Goal: Information Seeking & Learning: Find specific page/section

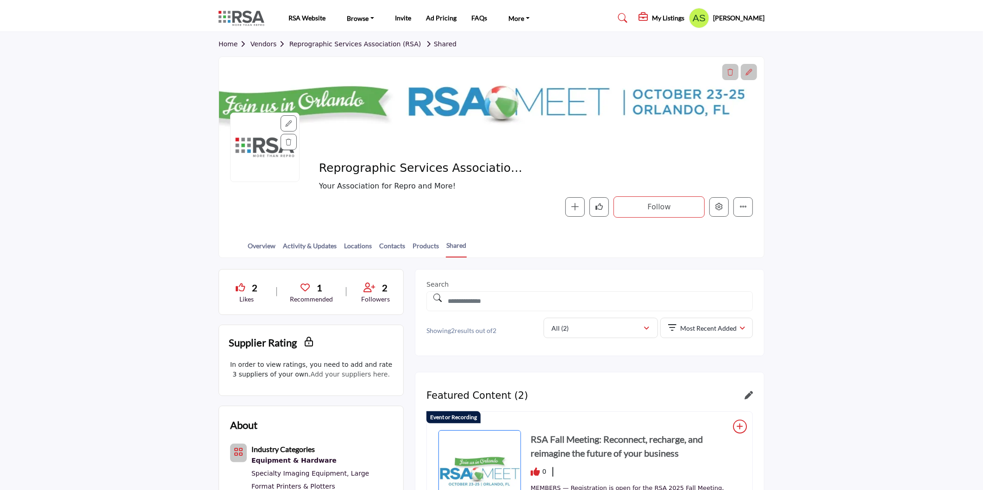
click at [474, 57] on div at bounding box center [491, 103] width 545 height 93
drag, startPoint x: 474, startPoint y: 57, endPoint x: 861, endPoint y: 201, distance: 413.1
click at [861, 201] on section "Home Vendors Reprographic Services Association (RSA) Shared Reprographic Servic…" at bounding box center [491, 145] width 983 height 226
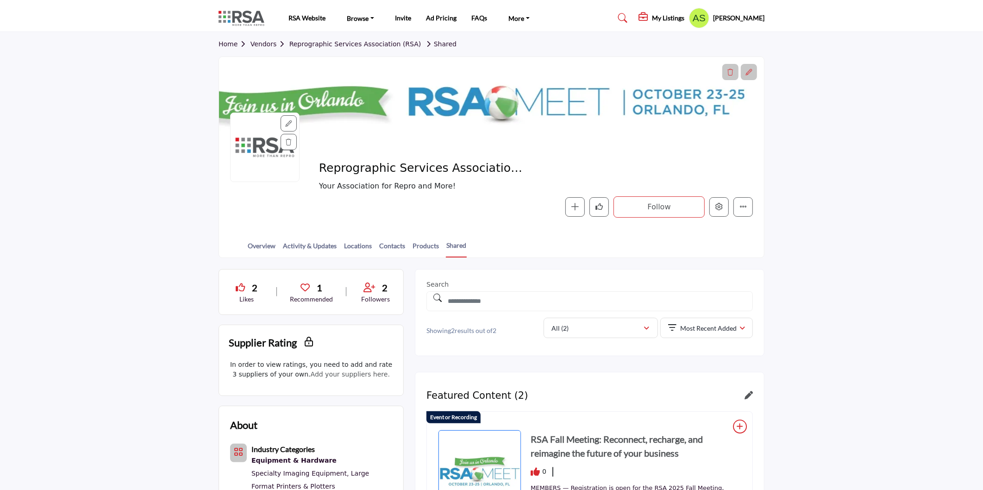
drag, startPoint x: 850, startPoint y: 179, endPoint x: 898, endPoint y: 177, distance: 48.2
click at [898, 177] on section "Home Vendors Reprographic Services Association (RSA) Shared Reprographic Servic…" at bounding box center [491, 145] width 983 height 226
click at [901, 95] on section "Home Vendors Reprographic Services Association (RSA) Shared Reprographic Servic…" at bounding box center [491, 145] width 983 height 226
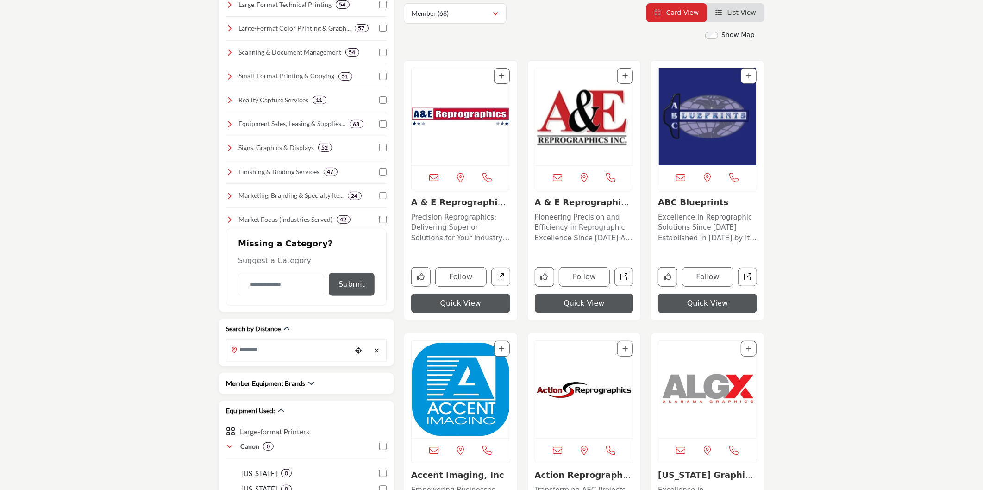
scroll to position [206, 0]
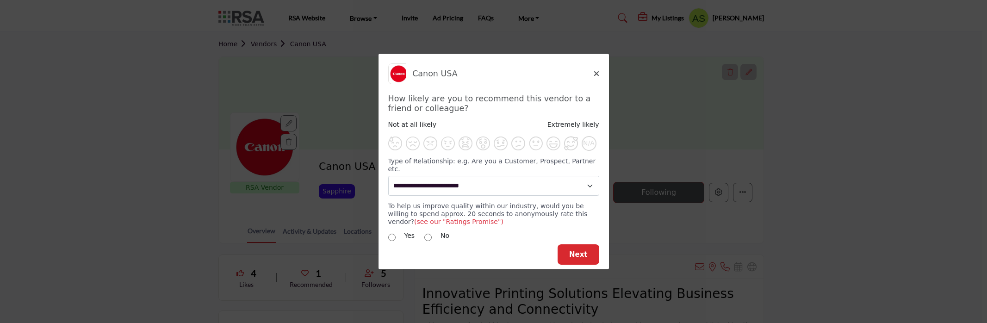
select select "********"
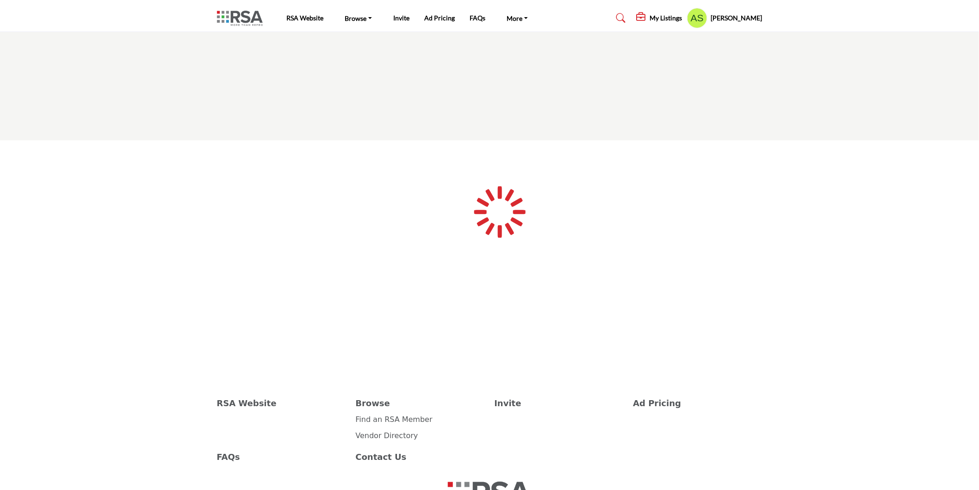
scroll to position [71, 0]
click at [29, 216] on div at bounding box center [491, 221] width 983 height 162
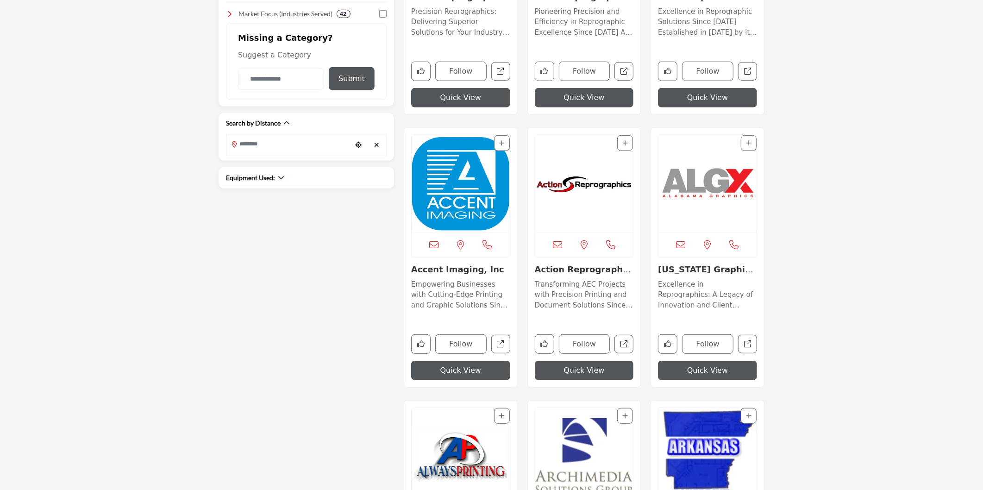
scroll to position [360, 0]
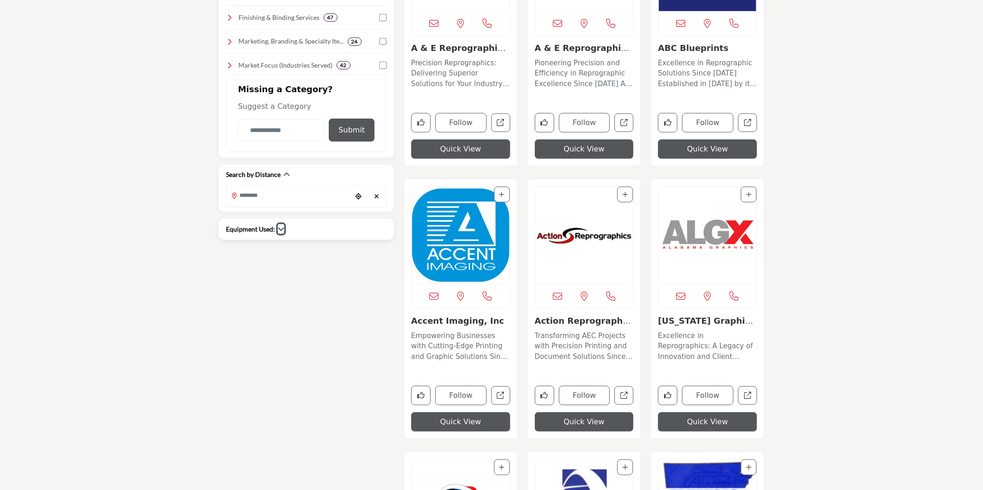
click at [279, 230] on icon "button" at bounding box center [281, 228] width 6 height 6
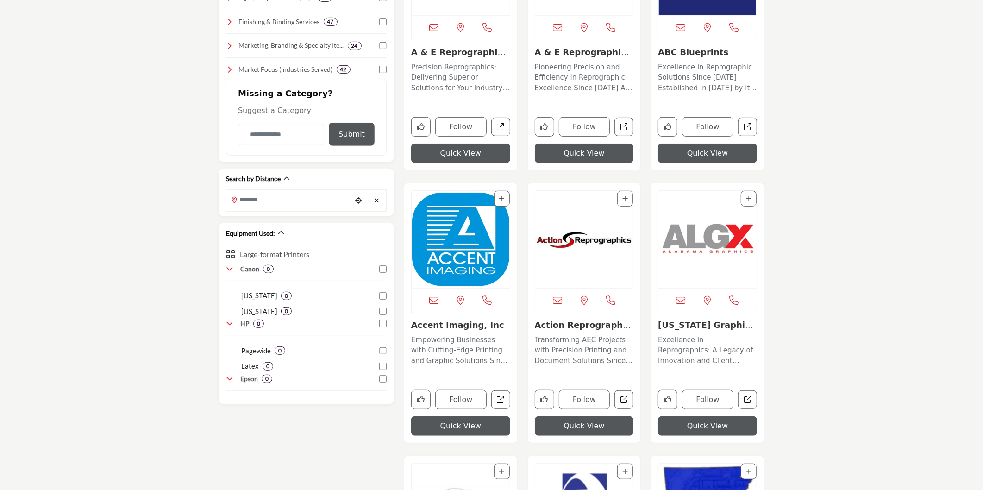
scroll to position [411, 0]
